Goal: Task Accomplishment & Management: Use online tool/utility

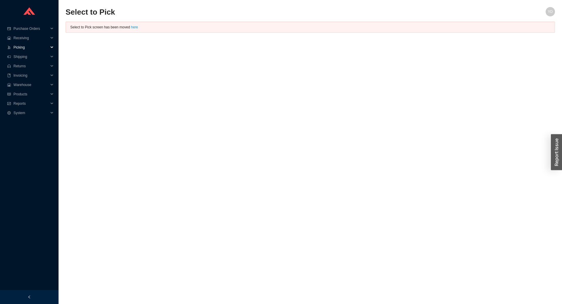
click at [32, 47] on span "Picking" at bounding box center [30, 47] width 35 height 9
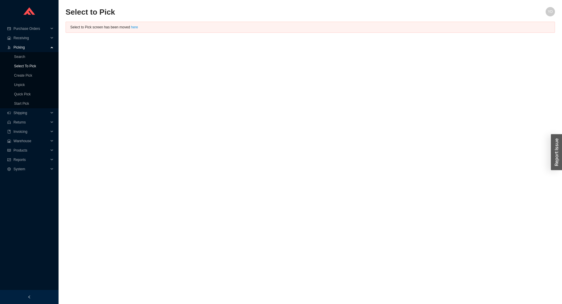
click at [33, 64] on link "Select To Pick" at bounding box center [25, 66] width 22 height 4
click at [28, 67] on link "Select To Pick" at bounding box center [25, 66] width 22 height 4
click at [132, 28] on link "here" at bounding box center [134, 27] width 7 height 4
click at [26, 40] on span "Receiving" at bounding box center [30, 37] width 35 height 9
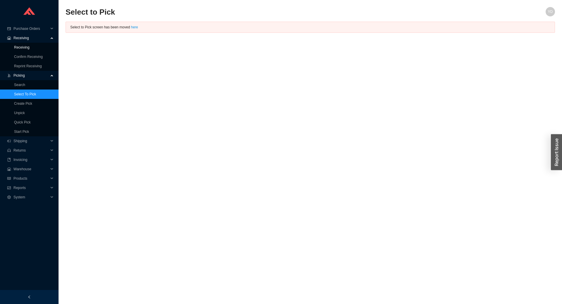
click at [24, 45] on link "Receiving" at bounding box center [22, 47] width 16 height 4
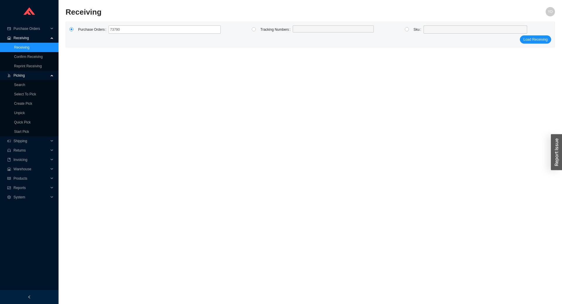
type input "737901"
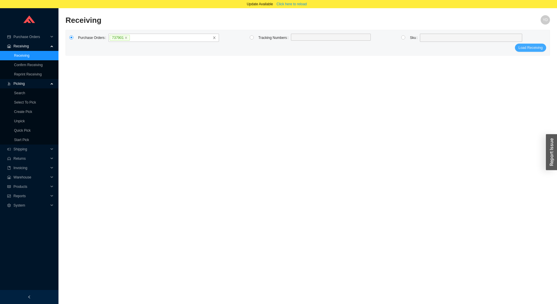
click at [533, 49] on span "Load Receiving" at bounding box center [531, 48] width 24 height 6
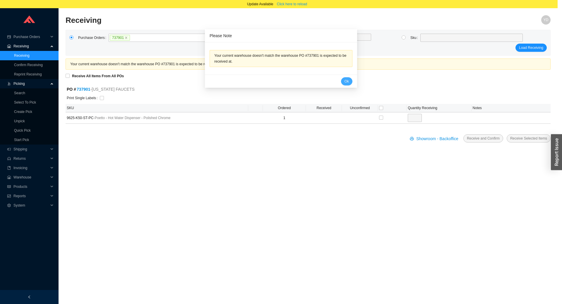
click at [344, 82] on span "Ok" at bounding box center [346, 81] width 4 height 6
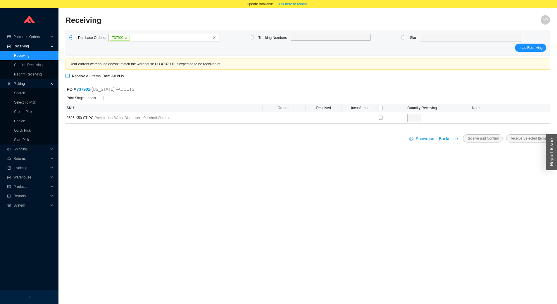
click at [67, 75] on input "Receive All Items From All POs" at bounding box center [68, 76] width 4 height 4
checkbox input "true"
type input "1"
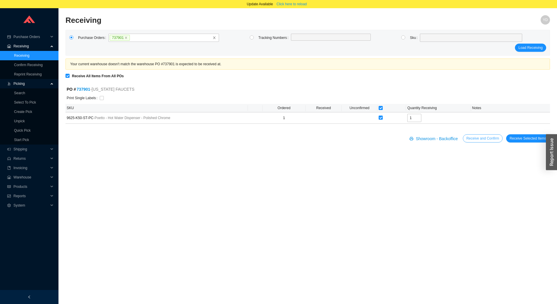
click at [484, 138] on span "Receive and Confirm" at bounding box center [483, 138] width 33 height 6
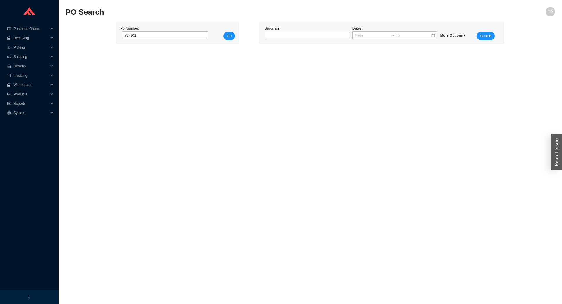
type input "737901"
click button "Go" at bounding box center [229, 36] width 12 height 8
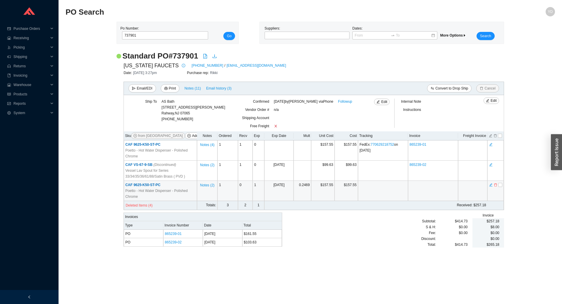
click at [147, 184] on span "CAF 9625-K50-ST-PC" at bounding box center [142, 185] width 35 height 4
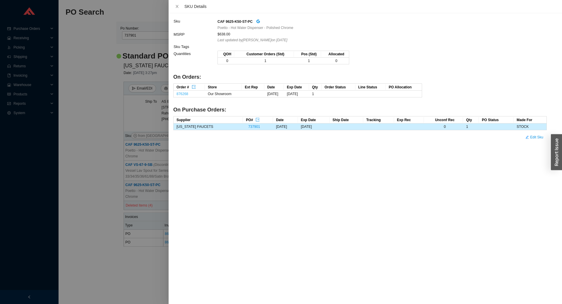
click at [182, 94] on link "876268" at bounding box center [182, 94] width 12 height 4
click at [110, 68] on div at bounding box center [281, 152] width 562 height 304
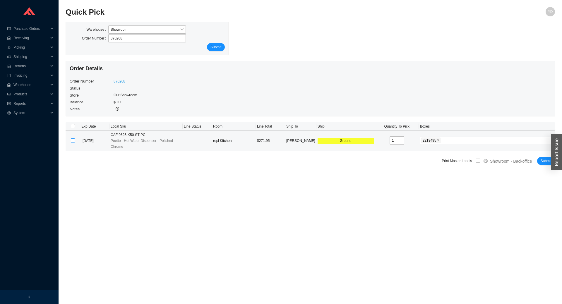
click at [72, 140] on input "checkbox" at bounding box center [73, 140] width 4 height 4
checkbox input "true"
click at [542, 160] on span "Submit" at bounding box center [545, 161] width 11 height 6
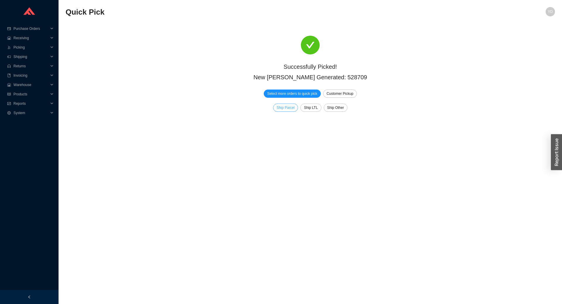
click at [293, 109] on span "Ship Parcel" at bounding box center [286, 108] width 18 height 6
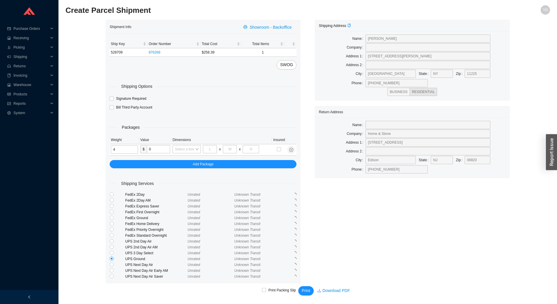
scroll to position [2, 0]
type input "4"
click at [305, 291] on span "Print" at bounding box center [306, 290] width 8 height 7
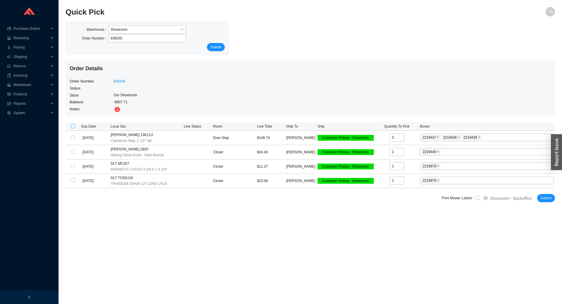
click at [74, 127] on input "checkbox" at bounding box center [73, 126] width 4 height 4
checkbox input "true"
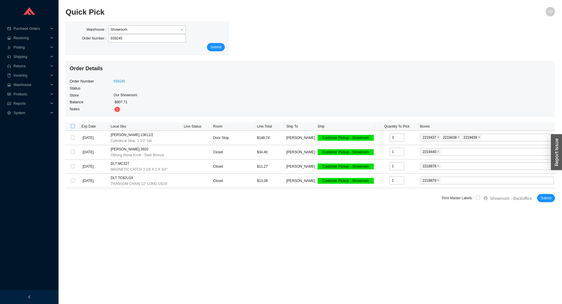
checkbox input "true"
click at [548, 197] on span "Submit" at bounding box center [545, 198] width 11 height 6
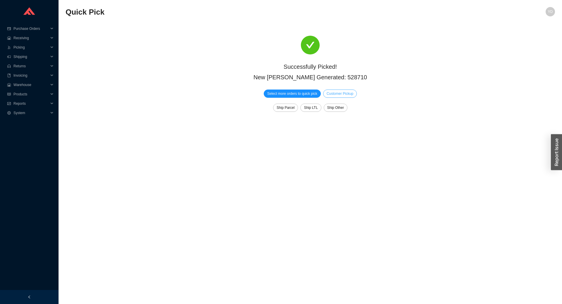
click at [339, 95] on span "Customer Pickup" at bounding box center [340, 94] width 27 height 6
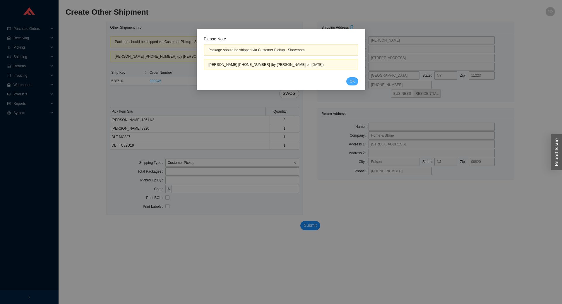
click at [353, 82] on span "OK" at bounding box center [352, 81] width 5 height 6
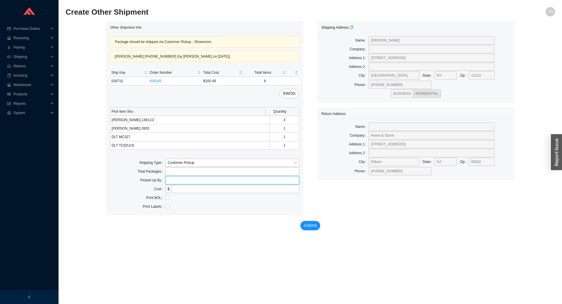
click at [169, 182] on input "text" at bounding box center [232, 180] width 134 height 8
type input "saul"
click at [307, 225] on span "Submit" at bounding box center [310, 225] width 13 height 7
